Goal: Information Seeking & Learning: Check status

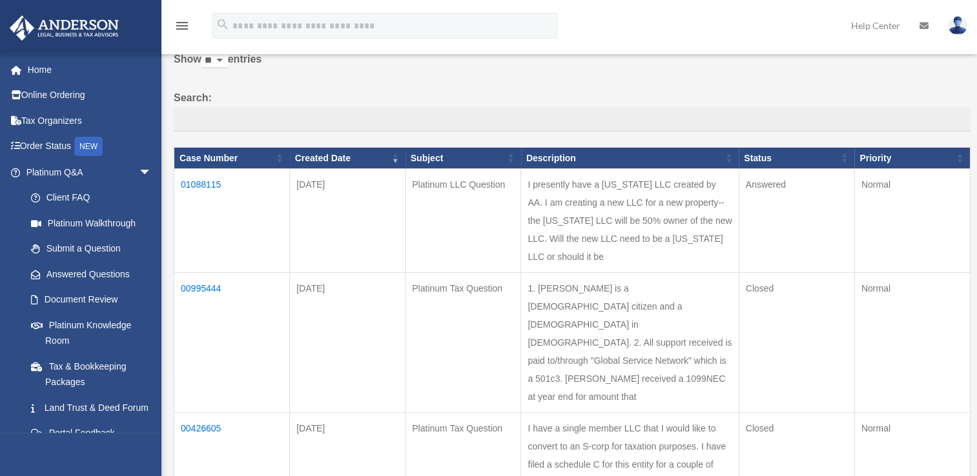
scroll to position [92, 0]
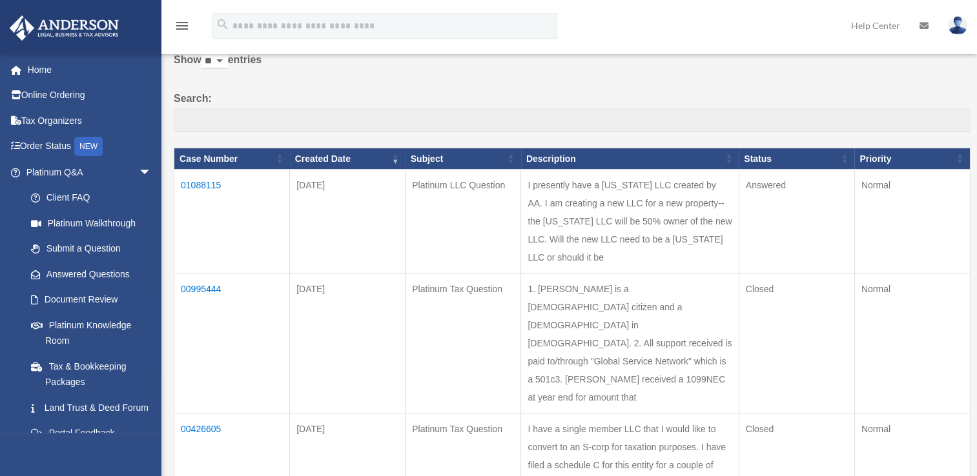
click at [203, 182] on td "01088115" at bounding box center [232, 222] width 116 height 104
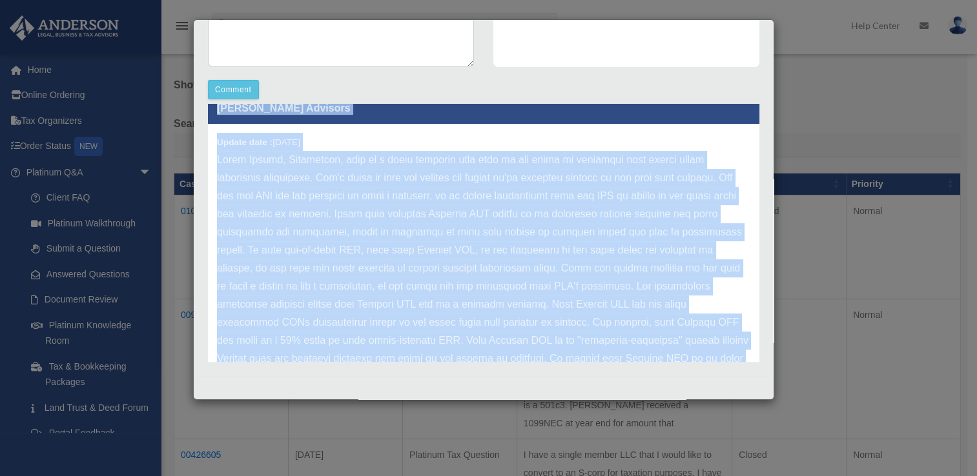
scroll to position [0, 0]
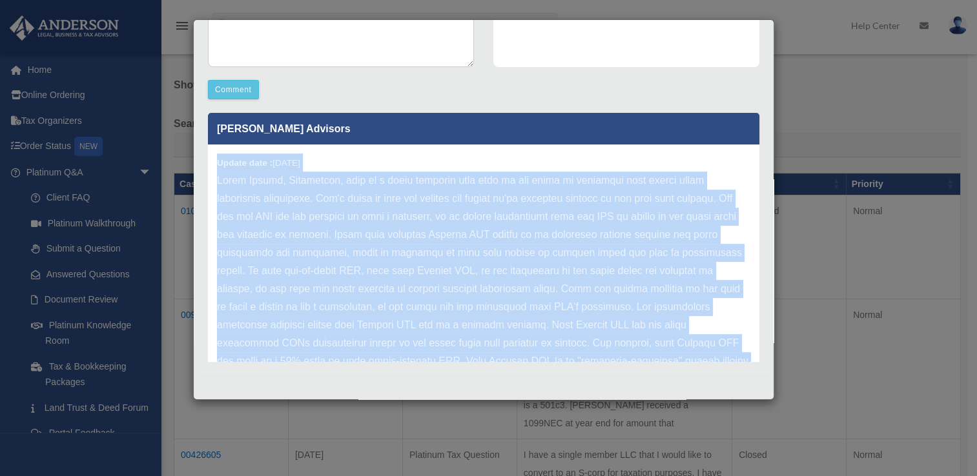
drag, startPoint x: 652, startPoint y: 334, endPoint x: 218, endPoint y: 165, distance: 466.2
click at [218, 165] on div "Update date : [DATE]" at bounding box center [483, 371] width 551 height 452
copy div "Update date : [DATE] Hello [PERSON_NAME], Absolutely, this is a great question …"
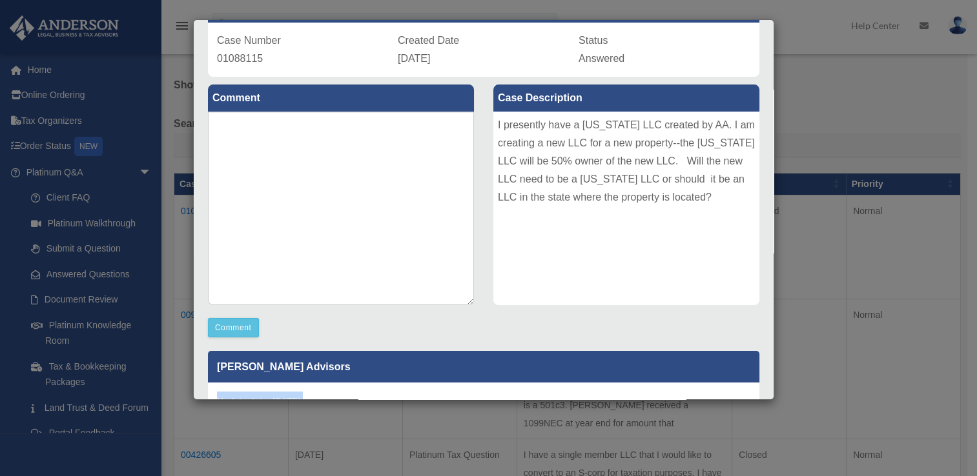
scroll to position [93, 0]
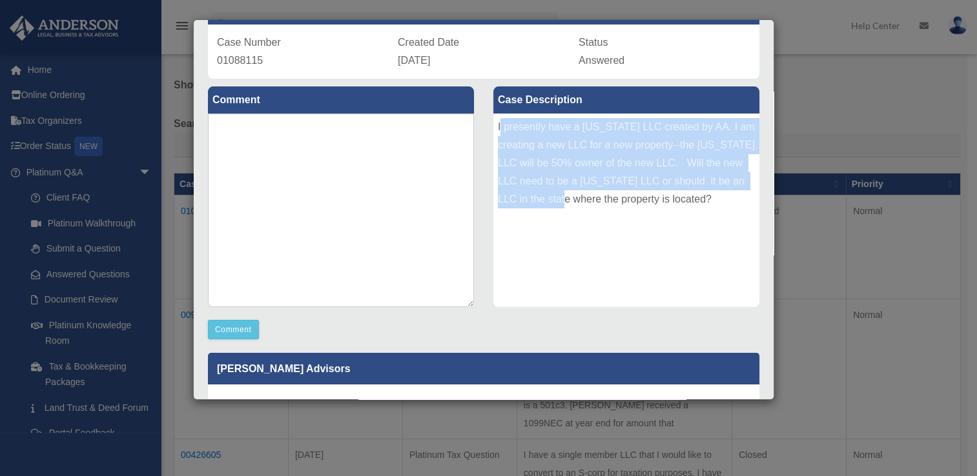
drag, startPoint x: 494, startPoint y: 126, endPoint x: 603, endPoint y: 194, distance: 128.8
click at [603, 194] on div "I presently have a [US_STATE] LLC created by AA. I am creating a new LLC for a …" at bounding box center [626, 211] width 266 height 194
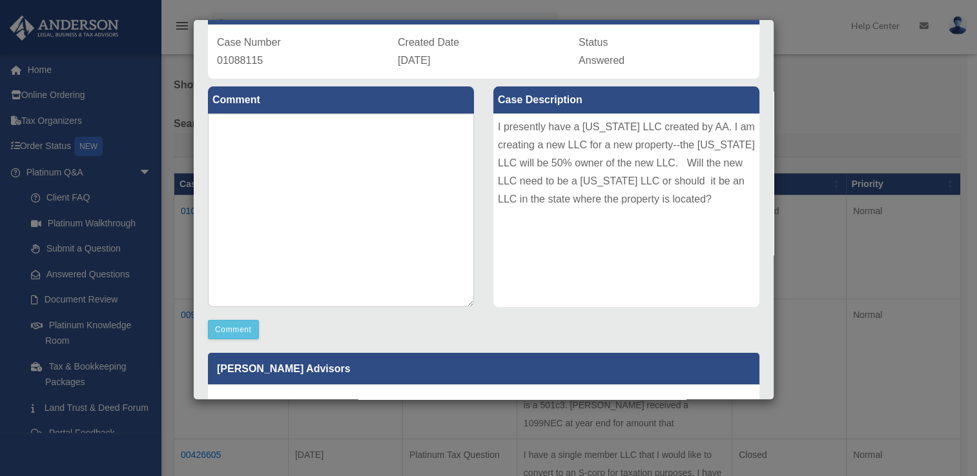
click at [493, 125] on div "I presently have a [US_STATE] LLC created by AA. I am creating a new LLC for a …" at bounding box center [626, 211] width 266 height 194
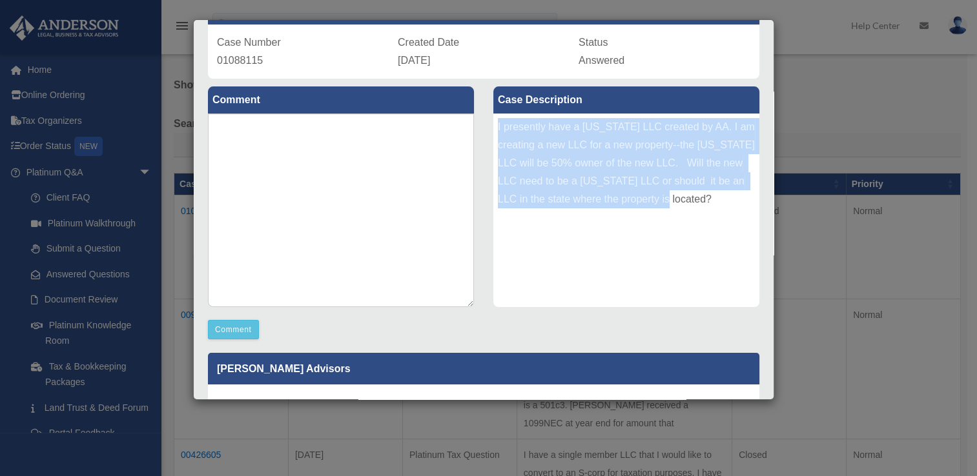
drag, startPoint x: 493, startPoint y: 123, endPoint x: 721, endPoint y: 199, distance: 241.1
click at [721, 199] on div "I presently have a [US_STATE] LLC created by AA. I am creating a new LLC for a …" at bounding box center [626, 211] width 266 height 194
copy div "I presently have a [US_STATE] LLC created by AA. I am creating a new LLC for a …"
